Goal: Task Accomplishment & Management: Use online tool/utility

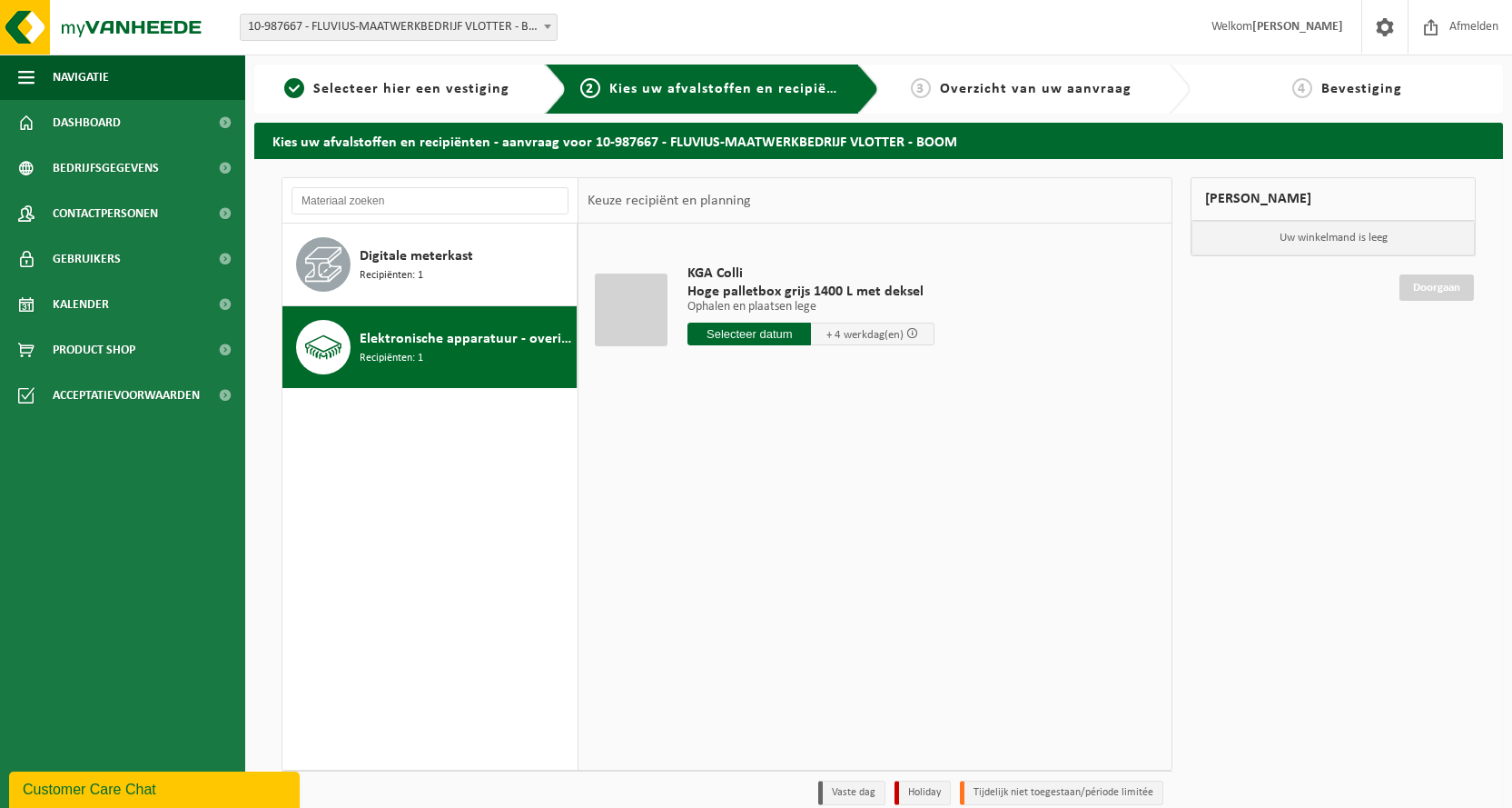
click at [912, 335] on span at bounding box center [912, 332] width 12 height 12
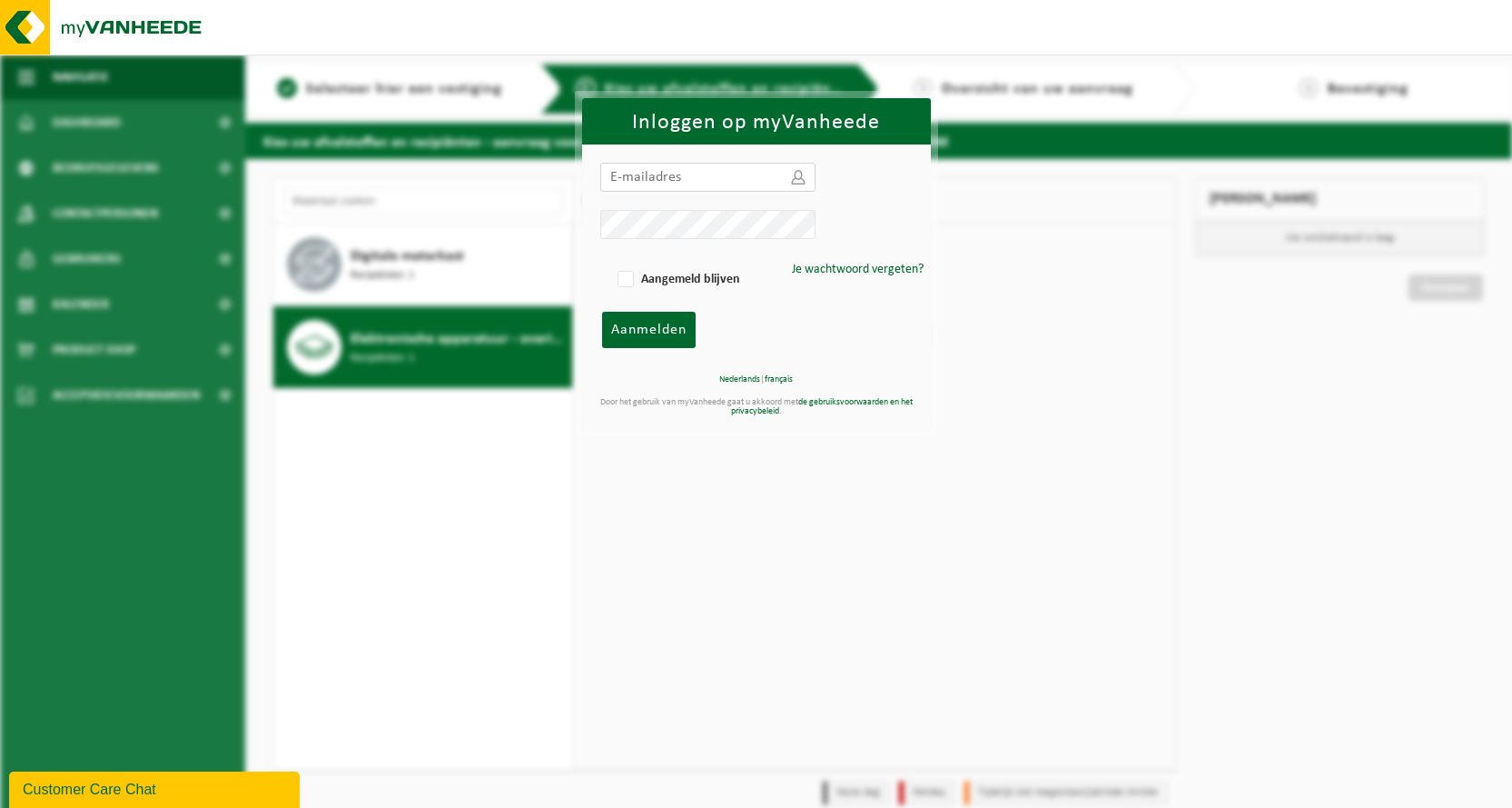
type input "logistiek.maakbedrijf@vlotter.be"
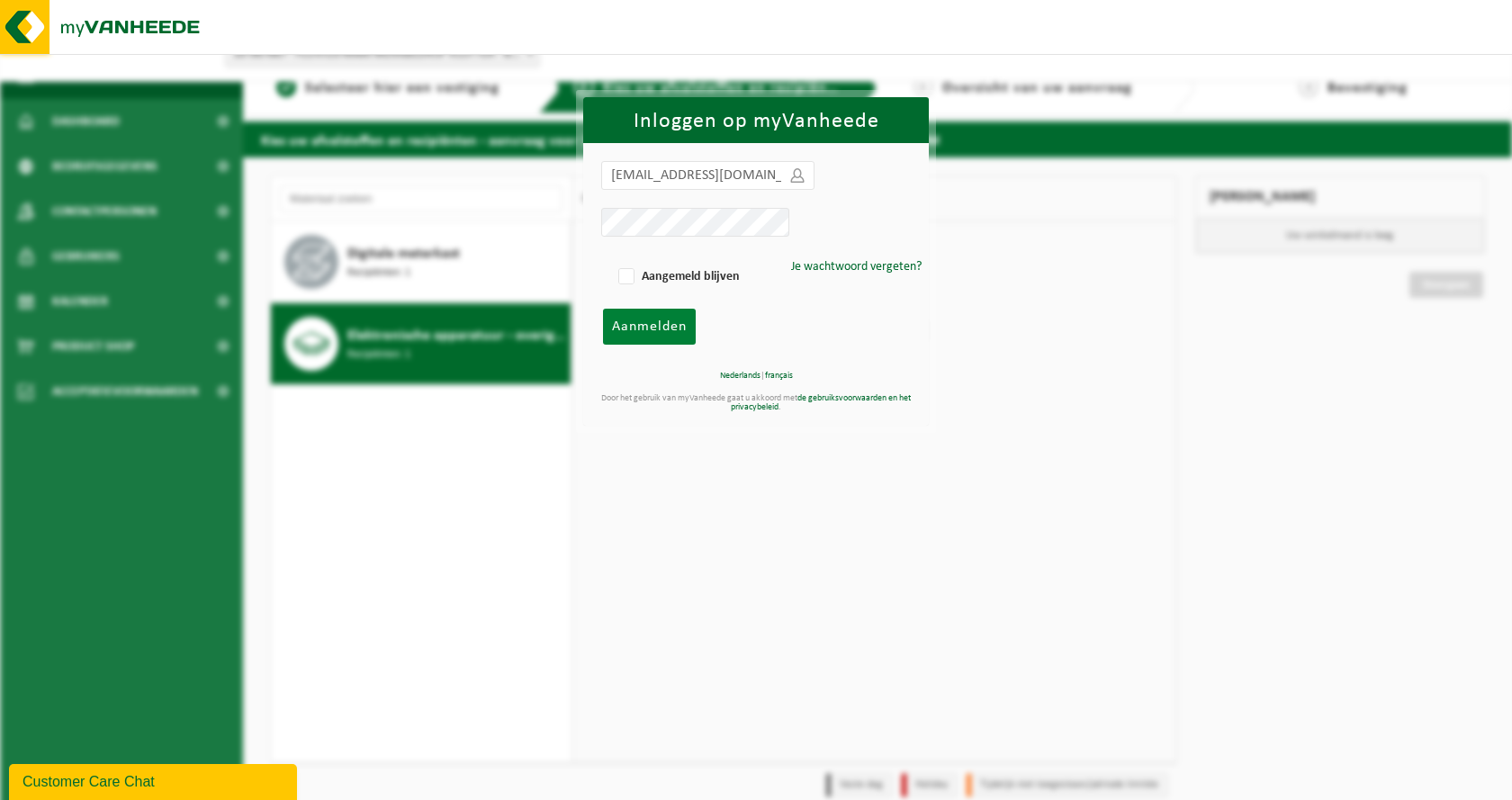
click at [643, 328] on span "Aanmelden" at bounding box center [648, 326] width 74 height 15
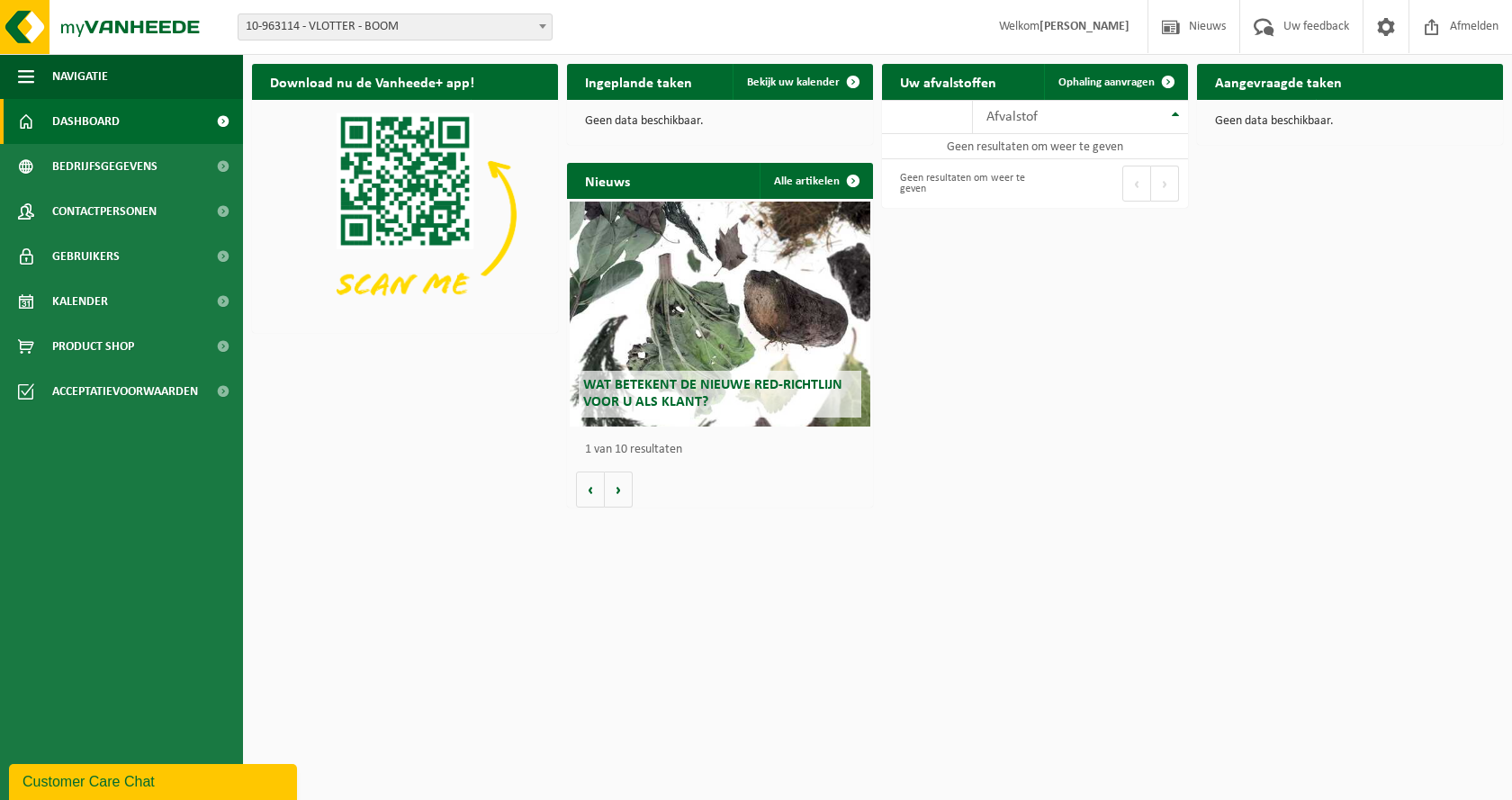
click at [425, 38] on span "10-963114 - VLOTTER - BOOM" at bounding box center [395, 27] width 314 height 25
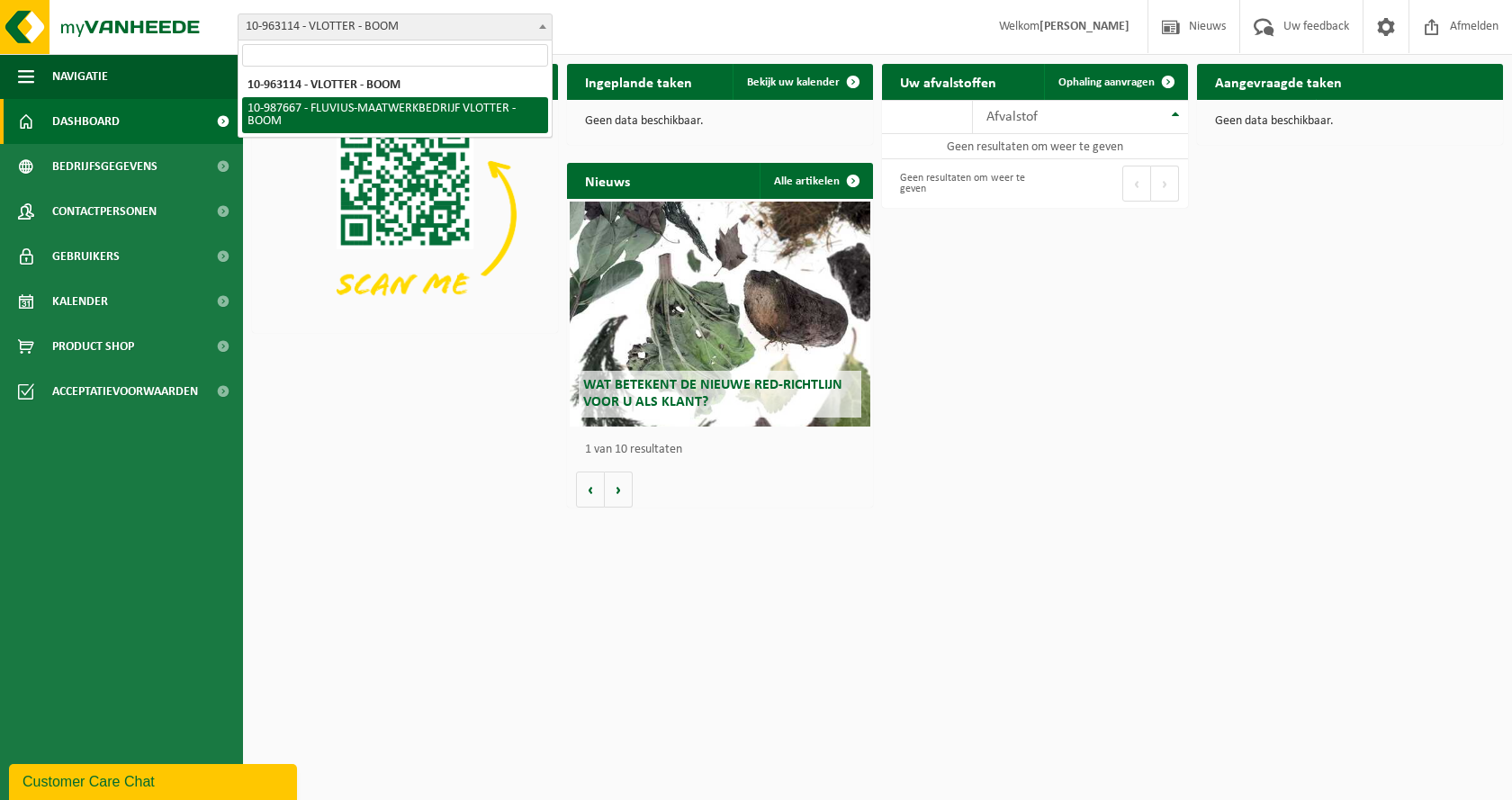
select select "167310"
